Goal: Task Accomplishment & Management: Manage account settings

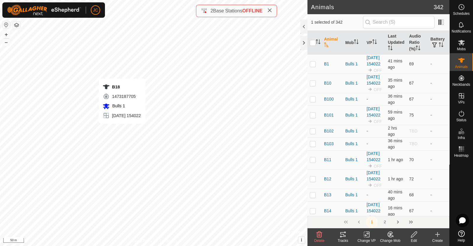
checkbox input "false"
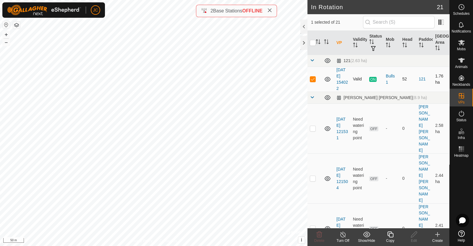
click at [312, 80] on p-checkbox at bounding box center [313, 79] width 6 height 5
click at [314, 81] on p-checkbox at bounding box center [313, 79] width 6 height 5
checkbox input "false"
click at [457, 117] on es-activation-svg-icon at bounding box center [461, 113] width 11 height 9
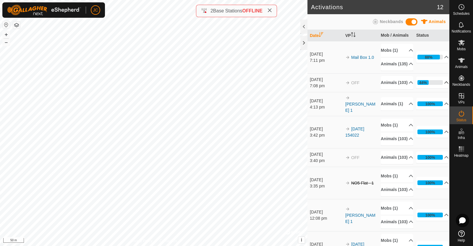
click at [437, 88] on p-accordion-header "44%" at bounding box center [432, 83] width 33 height 12
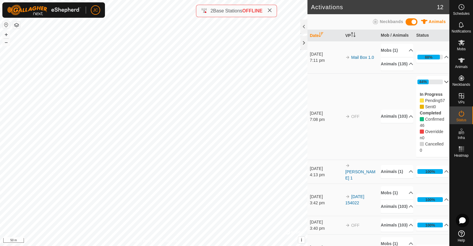
click at [437, 88] on p-accordion-header "44%" at bounding box center [432, 82] width 33 height 12
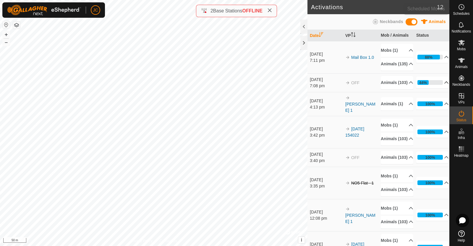
click at [462, 12] on span "Schedules" at bounding box center [461, 14] width 17 height 4
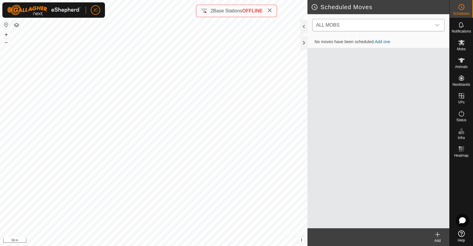
click at [429, 24] on span "ALL MOBS" at bounding box center [373, 25] width 118 height 12
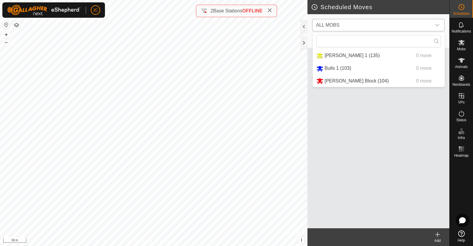
click at [365, 79] on li "Moores Block (104) 0 move" at bounding box center [379, 81] width 132 height 12
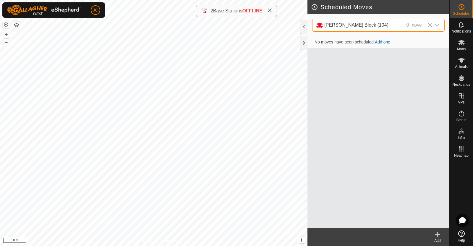
click at [384, 42] on link "Add one" at bounding box center [382, 42] width 15 height 5
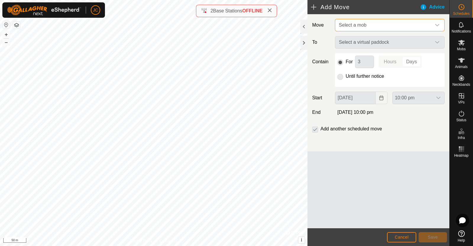
click at [375, 22] on span "Select a mob" at bounding box center [383, 25] width 95 height 12
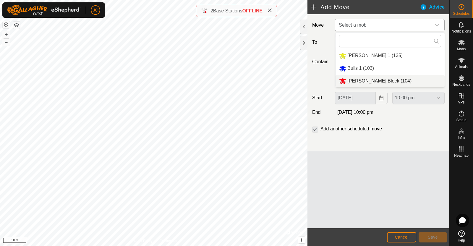
click at [369, 78] on li "Moores Block (104)" at bounding box center [389, 81] width 109 height 12
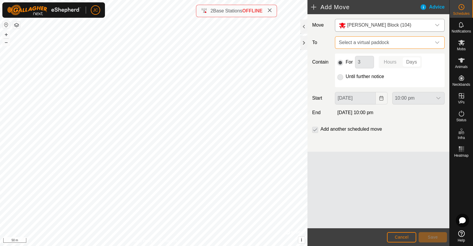
click at [376, 41] on span "Select a virtual paddock" at bounding box center [383, 43] width 95 height 12
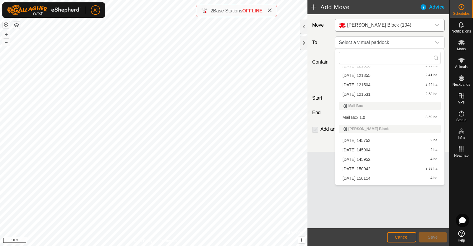
scroll to position [148, 0]
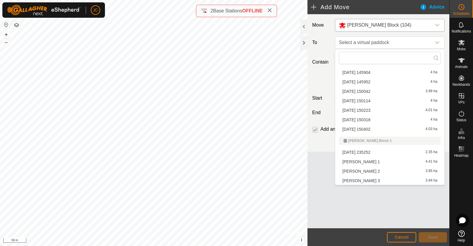
click at [360, 173] on li "Moores 2 3.95 ha" at bounding box center [390, 171] width 102 height 9
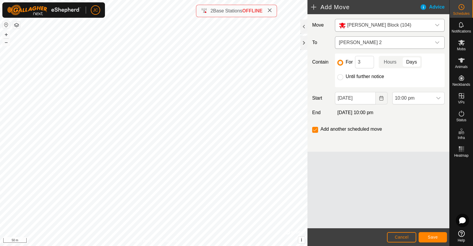
click at [408, 44] on span "Moores 2" at bounding box center [383, 43] width 95 height 12
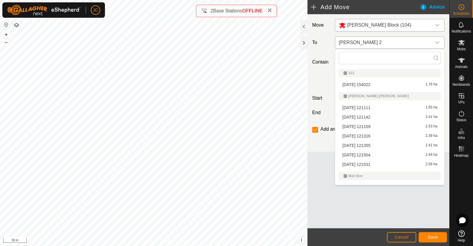
scroll to position [138, 0]
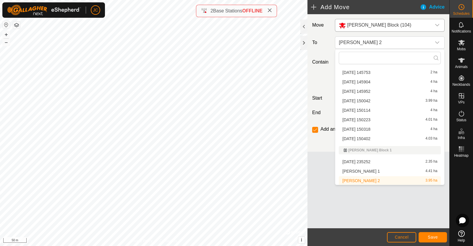
click at [374, 181] on li "Moores 2 3.95 ha" at bounding box center [390, 180] width 102 height 9
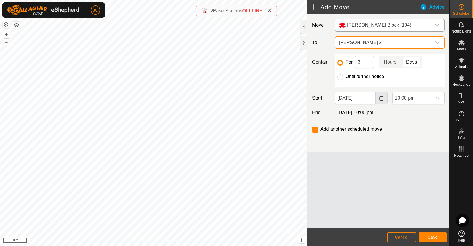
click at [383, 98] on icon "Choose Date" at bounding box center [381, 98] width 5 height 5
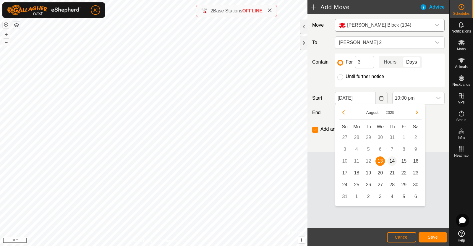
click at [391, 162] on span "14" at bounding box center [391, 160] width 9 height 9
type input "14 Aug, 2025"
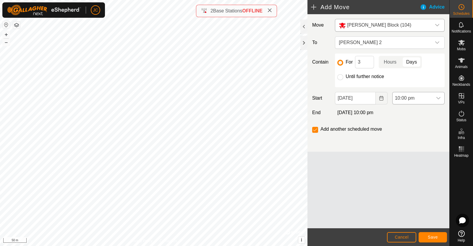
click at [441, 98] on div "dropdown trigger" at bounding box center [438, 98] width 12 height 12
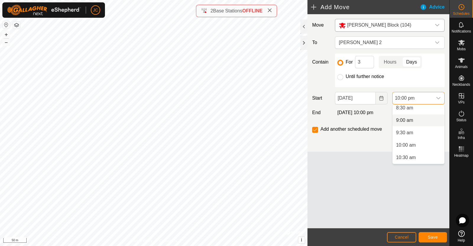
scroll to position [214, 0]
click at [414, 133] on li "9:30 am" at bounding box center [419, 132] width 52 height 12
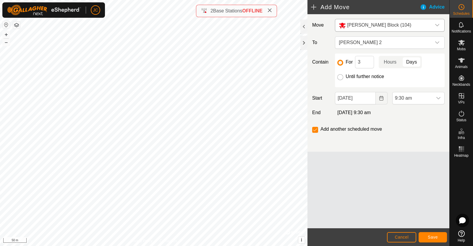
click at [340, 77] on input "Until further notice" at bounding box center [340, 77] width 6 height 6
radio input "true"
checkbox input "false"
click at [340, 64] on input "For" at bounding box center [340, 63] width 6 height 6
radio input "true"
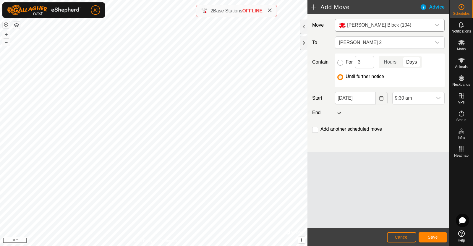
checkbox input "true"
click at [368, 62] on input "3" at bounding box center [364, 62] width 19 height 12
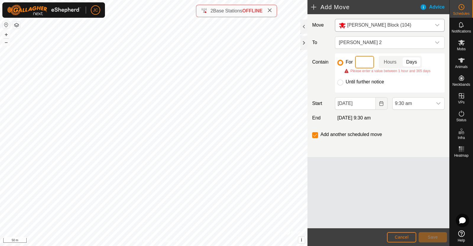
type input "1"
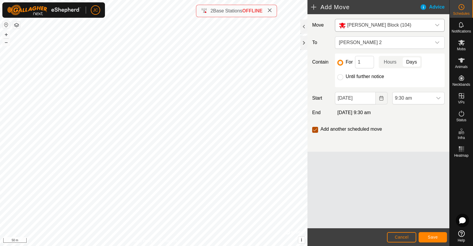
click at [315, 127] on input "checkbox" at bounding box center [315, 130] width 6 height 6
click at [391, 167] on div "Move Moores Block (104) To Moores 2 Contain For 1 Hours Days Until further noti…" at bounding box center [378, 121] width 142 height 214
click at [436, 237] on span "Save" at bounding box center [433, 237] width 10 height 5
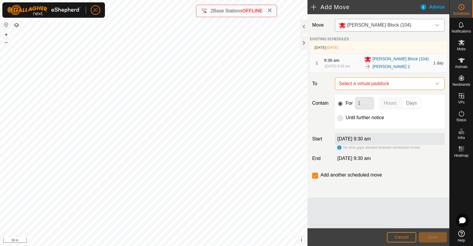
click at [409, 88] on span "Select a virtual paddock" at bounding box center [383, 84] width 95 height 12
click at [399, 86] on span "Select a virtual paddock" at bounding box center [383, 84] width 95 height 12
click at [412, 87] on span "Select a virtual paddock" at bounding box center [383, 84] width 95 height 12
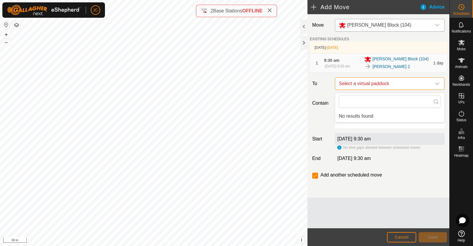
click at [412, 87] on span "Select a virtual paddock" at bounding box center [383, 84] width 95 height 12
click at [315, 179] on input "checkbox" at bounding box center [315, 176] width 6 height 6
checkbox input "false"
click at [369, 183] on div "Add another scheduled move" at bounding box center [378, 177] width 137 height 12
click at [430, 4] on div "Advice" at bounding box center [435, 7] width 30 height 7
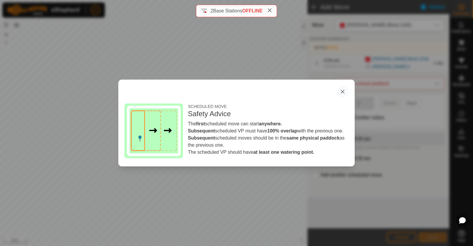
click at [343, 90] on button "button" at bounding box center [343, 92] width 12 height 12
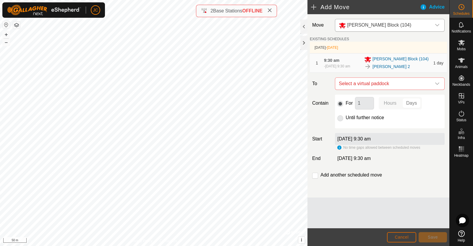
click at [400, 235] on span "Cancel" at bounding box center [402, 237] width 14 height 5
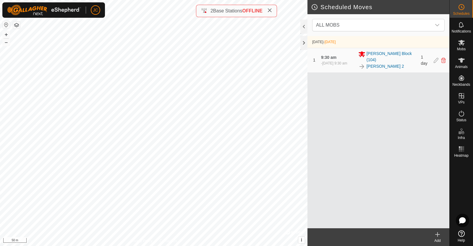
click at [396, 65] on div "Moores 2" at bounding box center [387, 66] width 59 height 7
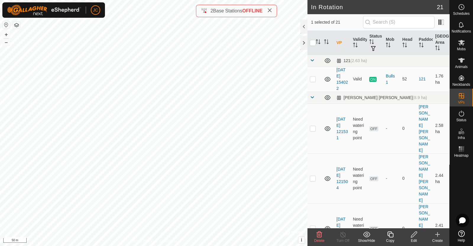
checkbox input "false"
checkbox input "true"
checkbox input "false"
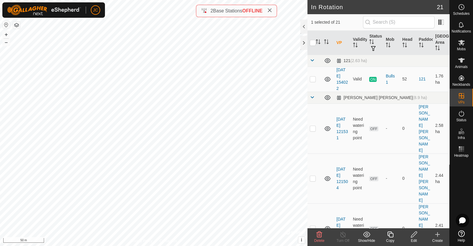
checkbox input "true"
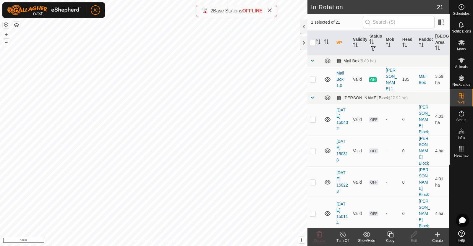
scroll to position [406, 0]
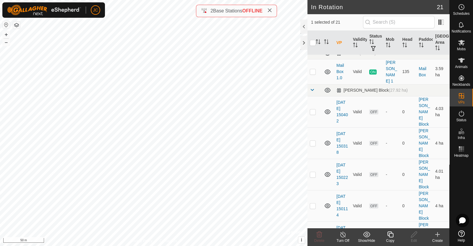
checkbox input "true"
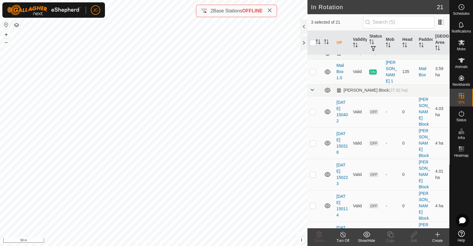
checkbox input "false"
click at [461, 9] on icon at bounding box center [461, 7] width 7 height 7
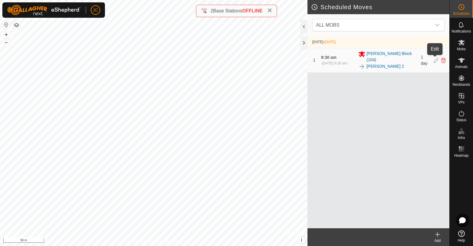
click at [434, 58] on icon at bounding box center [436, 60] width 5 height 5
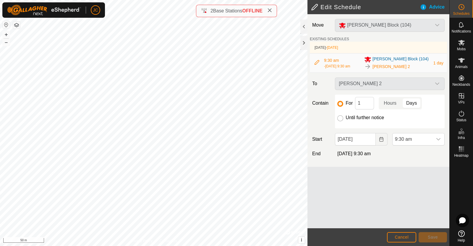
click at [340, 120] on input "Until further notice" at bounding box center [340, 118] width 6 height 6
radio input "true"
click at [340, 104] on input "For" at bounding box center [340, 104] width 6 height 6
radio input "true"
click at [341, 121] on input "Until further notice" at bounding box center [340, 118] width 6 height 6
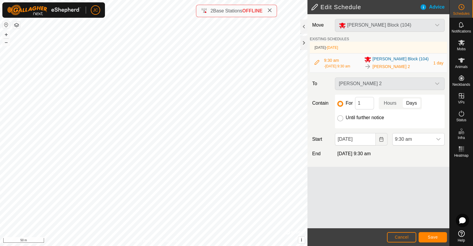
radio input "true"
click at [438, 237] on button "Save" at bounding box center [433, 237] width 28 height 10
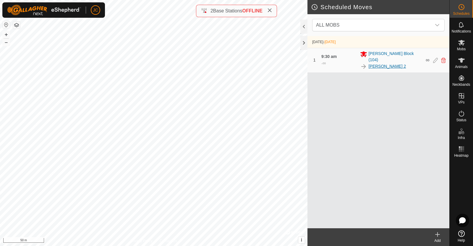
click at [379, 63] on link "Moores 2" at bounding box center [387, 66] width 38 height 6
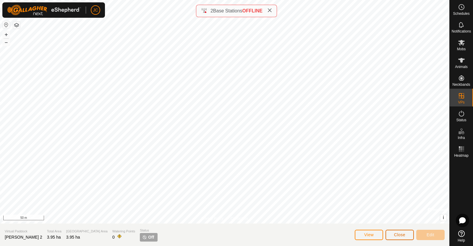
click at [399, 236] on span "Close" at bounding box center [399, 234] width 11 height 5
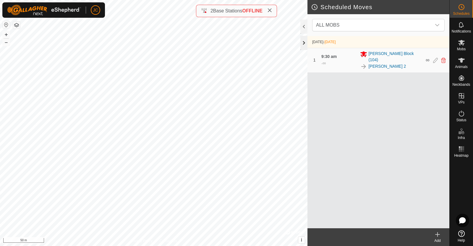
click at [305, 44] on div at bounding box center [303, 43] width 7 height 14
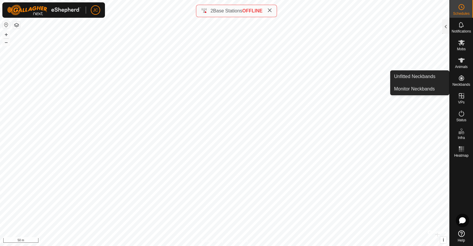
click at [469, 82] on div "Neckbands" at bounding box center [461, 80] width 23 height 18
click at [432, 75] on link "Unfitted Neckbands" at bounding box center [419, 77] width 59 height 12
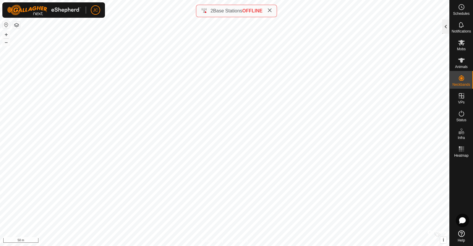
click at [447, 23] on div at bounding box center [445, 27] width 7 height 14
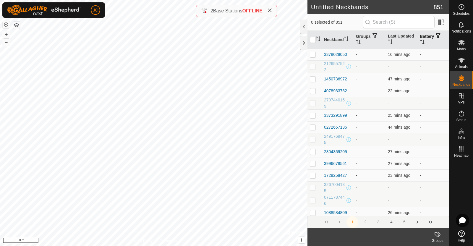
click at [424, 39] on th "Battery" at bounding box center [433, 40] width 32 height 18
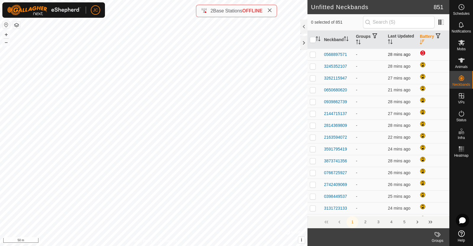
click at [312, 55] on p-checkbox at bounding box center [313, 54] width 6 height 5
checkbox input "false"
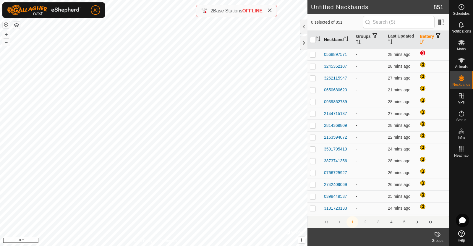
click at [341, 43] on th "Neckband" at bounding box center [338, 40] width 32 height 18
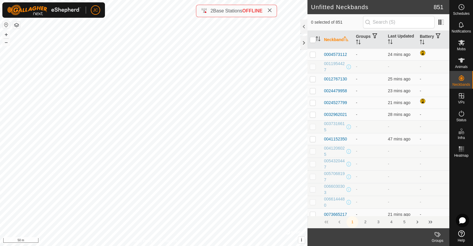
click at [341, 43] on th "Neckband" at bounding box center [338, 40] width 32 height 18
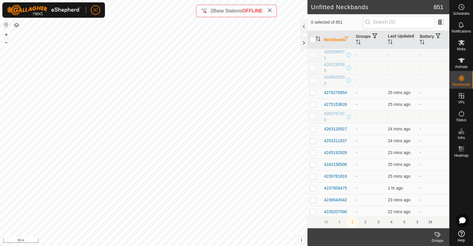
click at [341, 43] on th "Neckband" at bounding box center [338, 40] width 32 height 18
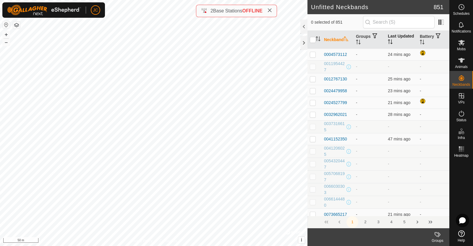
click at [395, 38] on th "Last Updated" at bounding box center [401, 40] width 32 height 18
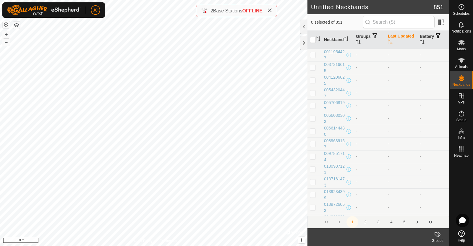
click at [395, 38] on th "Last Updated" at bounding box center [401, 40] width 32 height 18
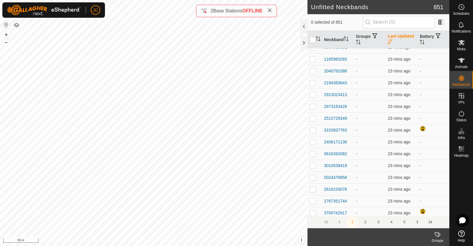
scroll to position [1330, 0]
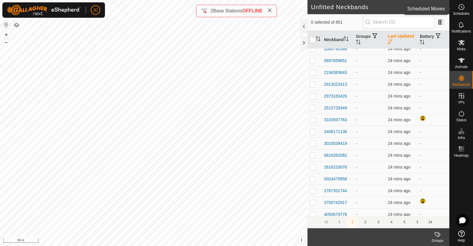
click at [468, 8] on div "Schedules" at bounding box center [461, 9] width 23 height 18
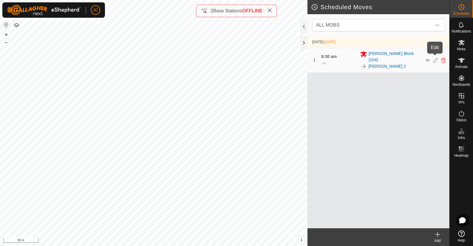
click at [433, 58] on icon at bounding box center [435, 60] width 5 height 5
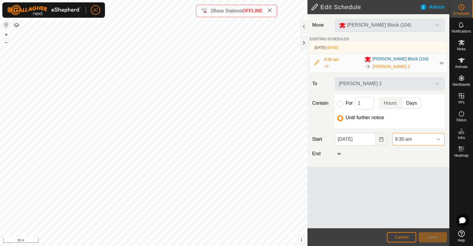
click at [419, 137] on span "9:30 am" at bounding box center [413, 139] width 40 height 12
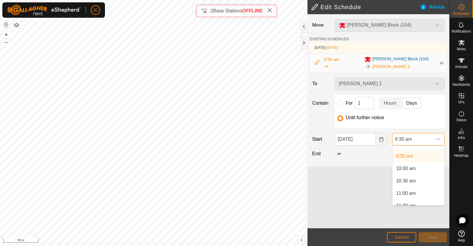
scroll to position [232, 0]
click at [415, 171] on li "10:00 am" at bounding box center [419, 168] width 52 height 12
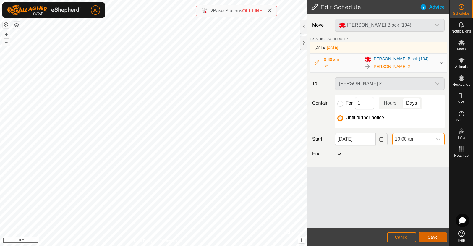
click at [431, 237] on span "Save" at bounding box center [433, 237] width 10 height 5
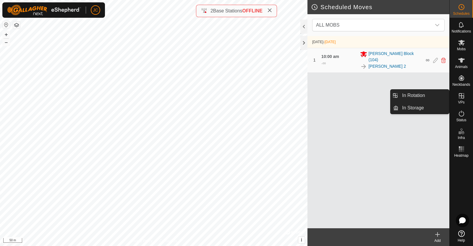
click at [459, 98] on icon at bounding box center [461, 95] width 7 height 7
click at [431, 95] on link "In Rotation" at bounding box center [423, 96] width 51 height 12
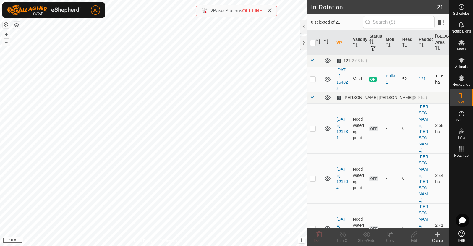
click at [328, 79] on icon at bounding box center [327, 79] width 7 height 7
click at [439, 236] on icon at bounding box center [437, 234] width 7 height 7
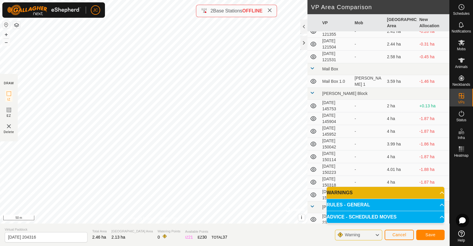
scroll to position [115, 0]
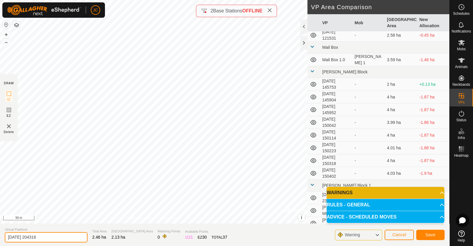
drag, startPoint x: 47, startPoint y: 237, endPoint x: 0, endPoint y: 237, distance: 47.3
click at [0, 237] on section "Virtual Paddock 2025-08-13 204316 Total Area 2.46 ha Grazing Area 2.13 ha Water…" at bounding box center [224, 234] width 449 height 22
type input "O"
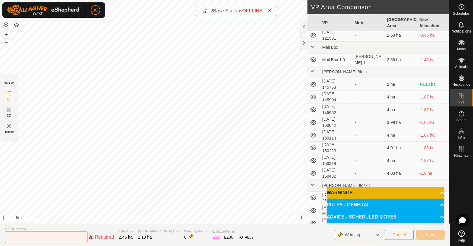
click at [0, 237] on section "Virtual Paddock Required Total Area 2.46 ha Grazing Area 2.13 ha Watering Point…" at bounding box center [224, 234] width 449 height 22
click at [21, 240] on input "text" at bounding box center [46, 237] width 83 height 12
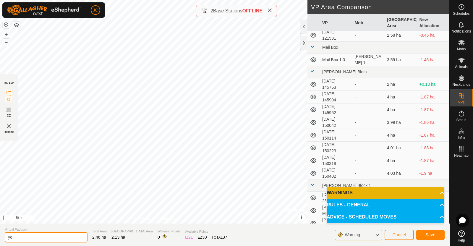
type input "y"
type input "YG 1"
click at [433, 233] on span "Save" at bounding box center [430, 234] width 10 height 5
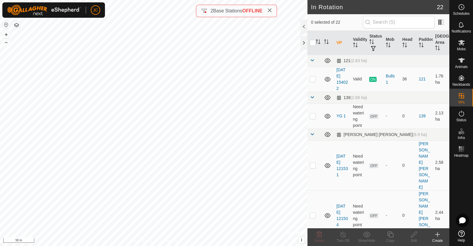
checkbox input "true"
click at [416, 238] on div "Edit" at bounding box center [414, 240] width 24 height 5
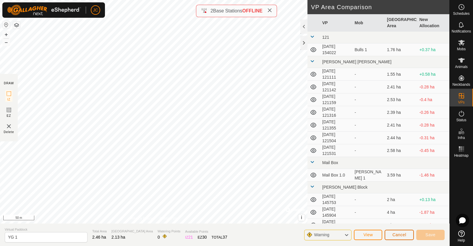
click at [401, 236] on span "Cancel" at bounding box center [399, 234] width 14 height 5
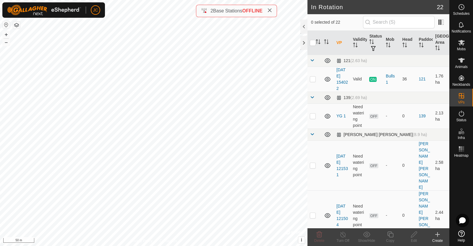
click at [308, 135] on div "In Rotation 22 0 selected of 22 VP Validity Status Mob Head Paddock Grazing Are…" at bounding box center [224, 123] width 449 height 246
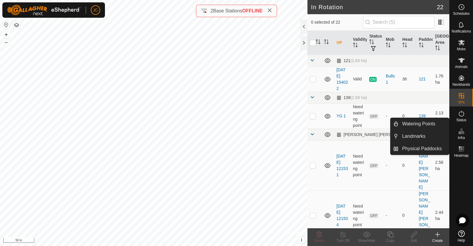
click at [462, 132] on icon at bounding box center [462, 132] width 3 height 3
click at [428, 122] on link "Watering Points" at bounding box center [423, 124] width 51 height 12
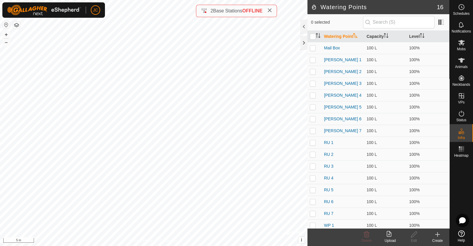
click at [443, 237] on create-svg-icon at bounding box center [438, 234] width 24 height 7
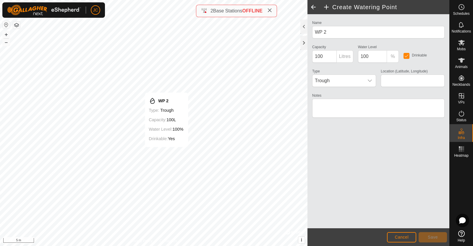
type input "-45.958500, 167.773200"
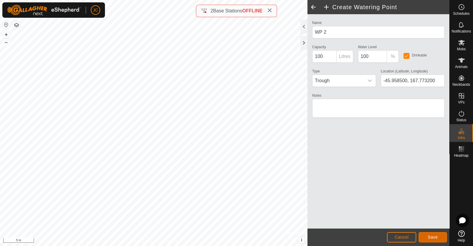
click at [427, 236] on button "Save" at bounding box center [433, 237] width 28 height 10
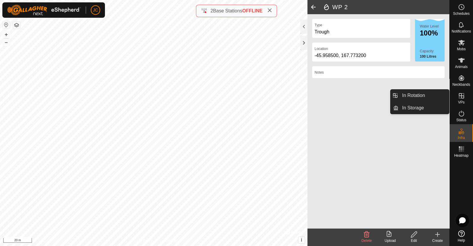
click at [461, 101] on span "VPs" at bounding box center [461, 103] width 7 height 4
click at [413, 95] on link "In Rotation" at bounding box center [423, 96] width 51 height 12
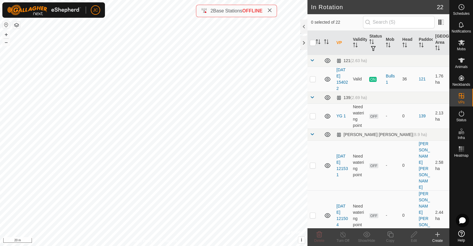
checkbox input "true"
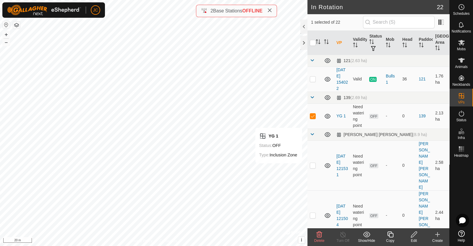
click at [415, 238] on div "Edit" at bounding box center [414, 240] width 24 height 5
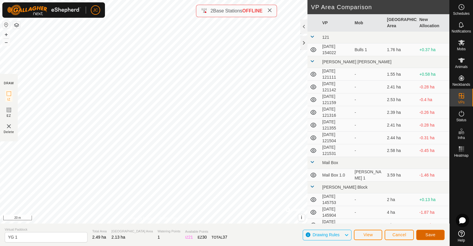
click at [434, 236] on span "Save" at bounding box center [430, 234] width 10 height 5
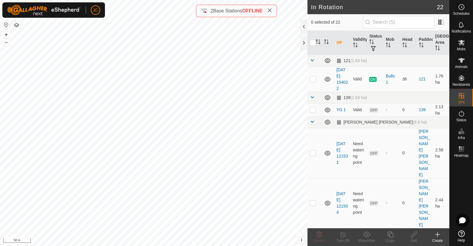
click at [440, 238] on div "Create" at bounding box center [438, 240] width 24 height 5
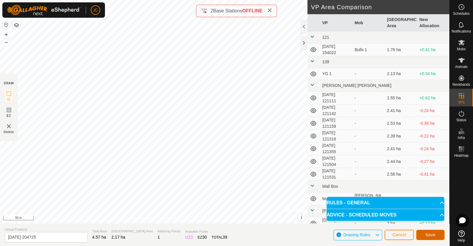
click at [438, 236] on button "Save" at bounding box center [430, 235] width 28 height 10
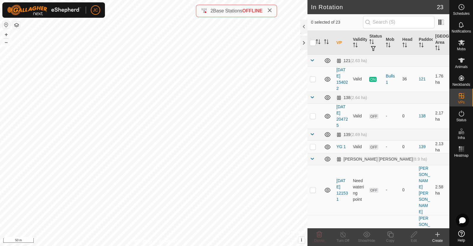
click at [439, 240] on div "Create" at bounding box center [438, 240] width 24 height 5
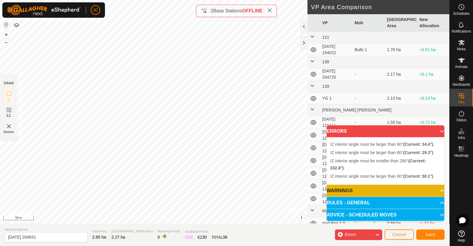
click at [155, 150] on div "IZ interior angle must be smaller than 280° (Current: 332.8°) . + – ⇧ i © Mapbo…" at bounding box center [153, 111] width 307 height 223
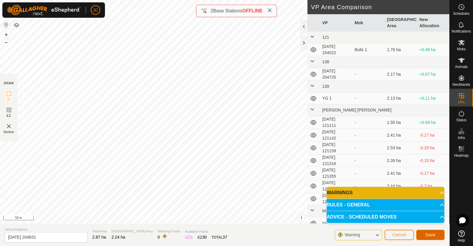
click at [435, 234] on button "Save" at bounding box center [430, 235] width 28 height 10
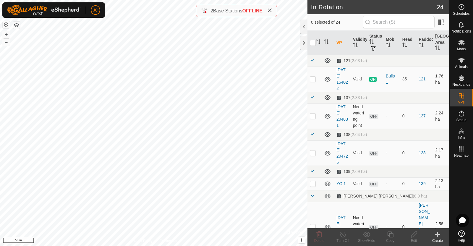
checkbox input "true"
click at [414, 238] on div "Edit" at bounding box center [414, 240] width 24 height 5
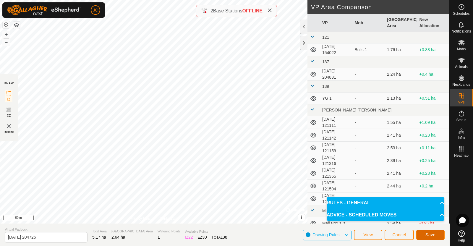
click at [436, 234] on button "Save" at bounding box center [430, 235] width 28 height 10
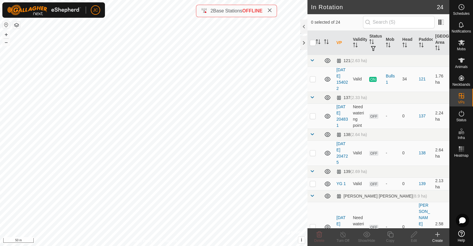
checkbox input "true"
click at [414, 237] on icon at bounding box center [413, 234] width 7 height 7
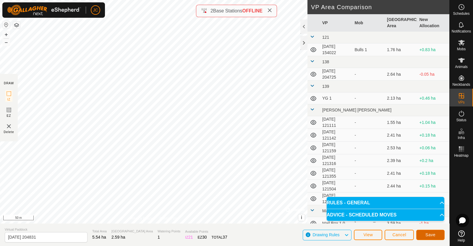
click at [426, 234] on span "Save" at bounding box center [430, 234] width 10 height 5
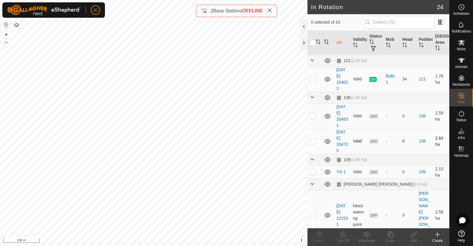
click at [315, 141] on p-checkbox at bounding box center [313, 141] width 6 height 5
click at [313, 142] on p-checkbox at bounding box center [313, 141] width 6 height 5
checkbox input "true"
click at [415, 238] on div "Edit" at bounding box center [414, 240] width 24 height 5
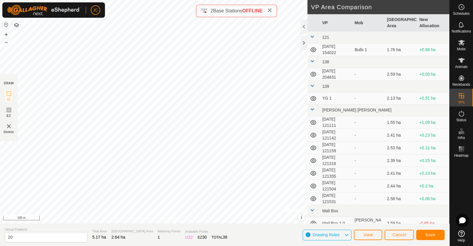
type input "2"
type input "YG 2"
click at [434, 234] on span "Save" at bounding box center [430, 234] width 10 height 5
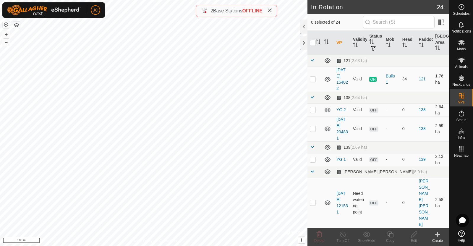
click at [313, 129] on p-checkbox at bounding box center [313, 128] width 6 height 5
checkbox input "false"
click at [313, 111] on p-checkbox at bounding box center [313, 109] width 6 height 5
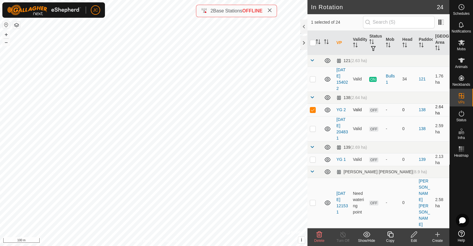
checkbox input "false"
click at [313, 127] on p-checkbox at bounding box center [313, 128] width 6 height 5
checkbox input "true"
click at [416, 239] on div "Edit" at bounding box center [414, 240] width 24 height 5
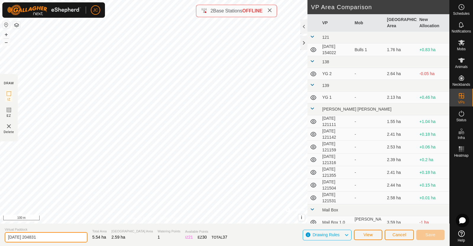
drag, startPoint x: 51, startPoint y: 236, endPoint x: 0, endPoint y: 239, distance: 50.9
click at [0, 239] on section "Virtual Paddock 2025-08-13 204831 Total Area 5.54 ha Grazing Area 2.59 ha Water…" at bounding box center [224, 234] width 449 height 22
type input "YG 3"
click at [424, 233] on button "Save" at bounding box center [430, 235] width 28 height 10
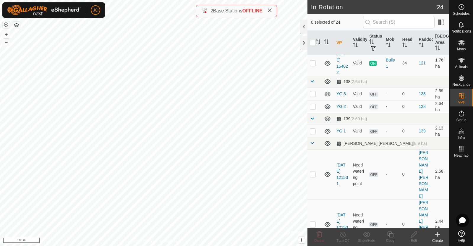
scroll to position [15, 0]
click at [312, 143] on span at bounding box center [312, 143] width 5 height 5
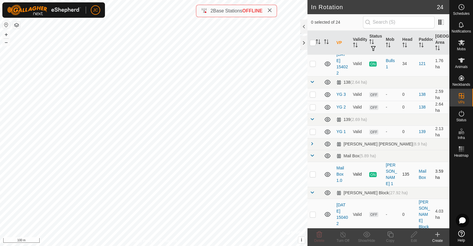
scroll to position [28, 0]
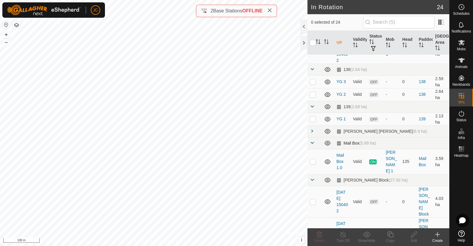
click at [314, 141] on span at bounding box center [312, 142] width 5 height 5
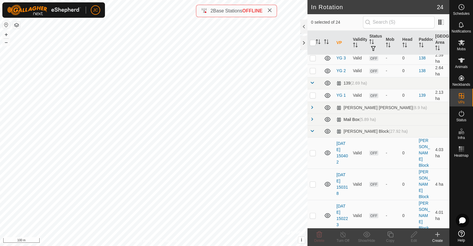
scroll to position [65, 0]
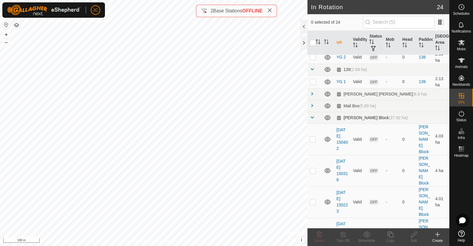
click at [311, 116] on span at bounding box center [312, 117] width 5 height 5
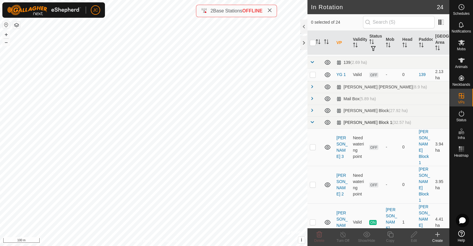
scroll to position [72, 0]
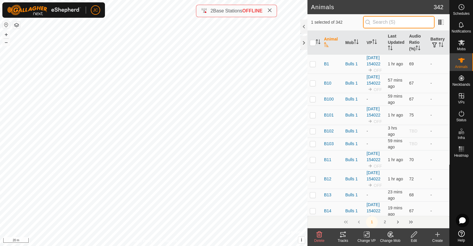
click at [389, 23] on input "text" at bounding box center [399, 22] width 72 height 12
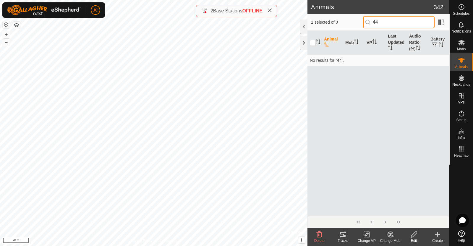
type input "4"
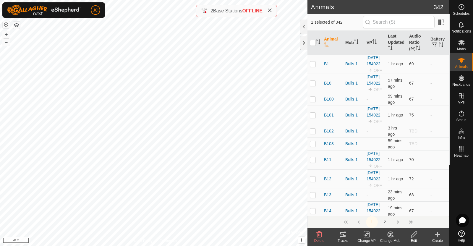
click at [331, 42] on th "Animal" at bounding box center [332, 43] width 21 height 24
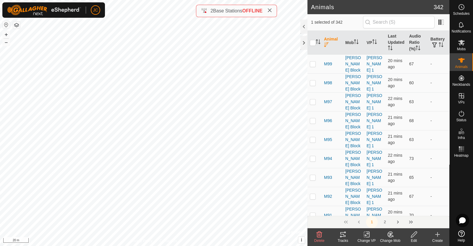
click at [331, 42] on th "Animal" at bounding box center [332, 43] width 21 height 24
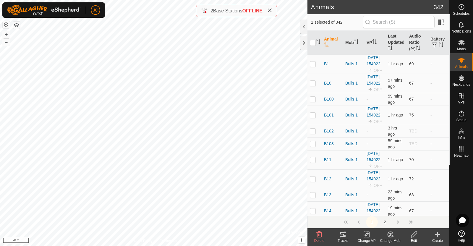
click at [331, 42] on th "Animal" at bounding box center [332, 43] width 21 height 24
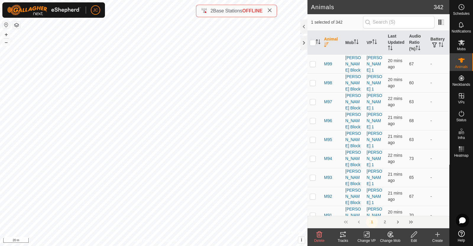
checkbox input "false"
checkbox input "true"
checkbox input "false"
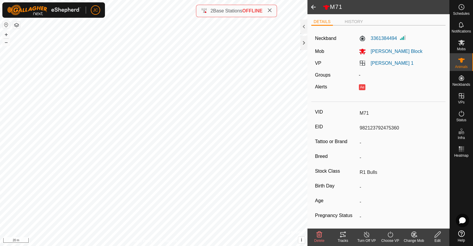
click at [311, 7] on span at bounding box center [313, 7] width 12 height 14
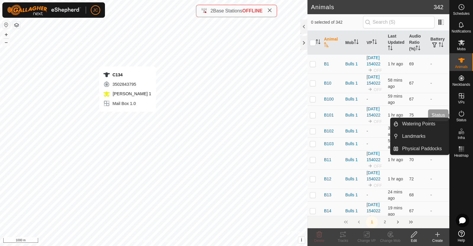
click at [463, 117] on es-activation-svg-icon at bounding box center [461, 113] width 11 height 9
